Goal: Task Accomplishment & Management: Use online tool/utility

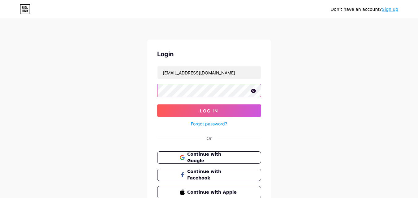
click at [157, 105] on button "Log In" at bounding box center [209, 111] width 104 height 12
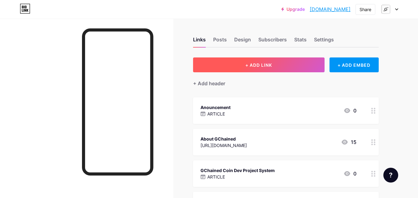
click at [235, 70] on button "+ ADD LINK" at bounding box center [259, 65] width 132 height 15
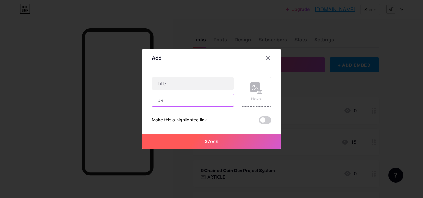
click at [211, 101] on input "text" at bounding box center [193, 100] width 82 height 12
paste input "[URL][DOMAIN_NAME]"
type input "[URL][DOMAIN_NAME]"
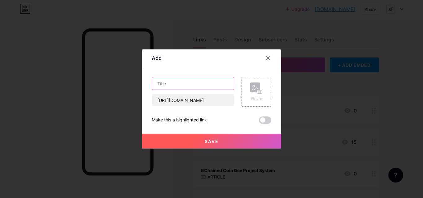
click at [192, 84] on input "text" at bounding box center [193, 83] width 82 height 12
paste input "Reward Bonus Quick System"
type input "GCH COIN Reward Bonus Quick System"
click at [222, 141] on button "Save" at bounding box center [211, 141] width 139 height 15
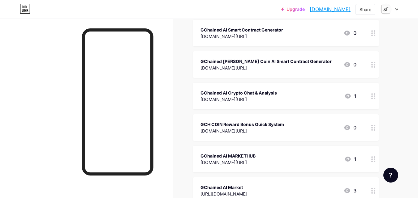
scroll to position [0, 0]
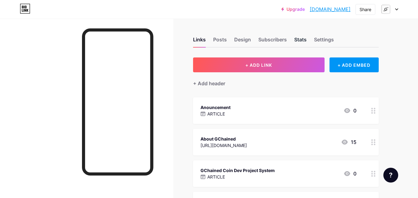
click at [299, 39] on div "Stats" at bounding box center [300, 41] width 12 height 11
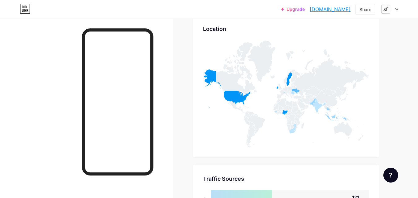
scroll to position [2627, 0]
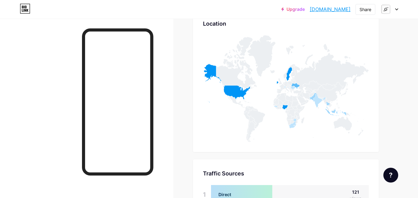
click at [394, 10] on div at bounding box center [389, 9] width 18 height 11
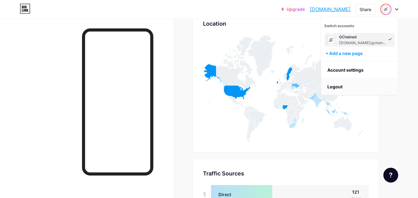
click at [378, 91] on li "Logout" at bounding box center [359, 87] width 77 height 17
